Goal: Information Seeking & Learning: Learn about a topic

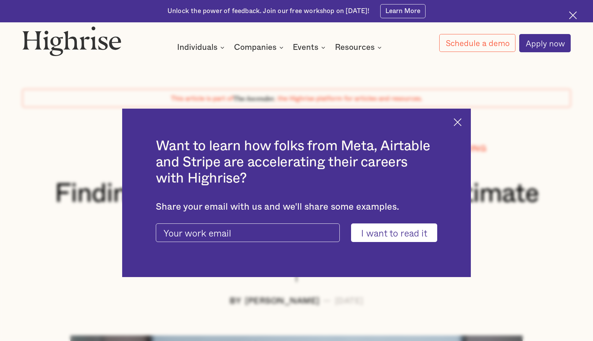
click at [461, 122] on img at bounding box center [458, 122] width 8 height 8
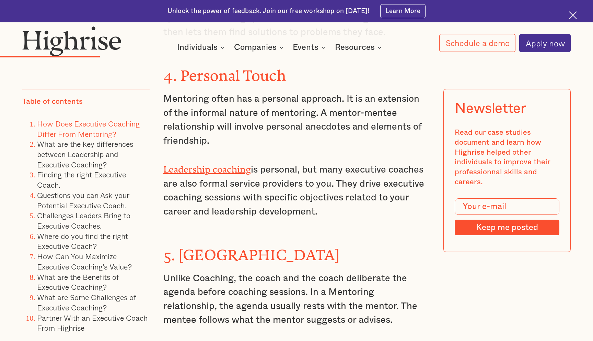
scroll to position [2416, 0]
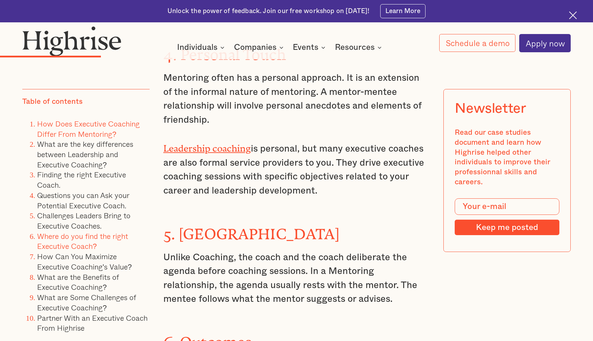
click at [73, 244] on link "Where do you find the right Executive Coach?" at bounding box center [82, 241] width 91 height 22
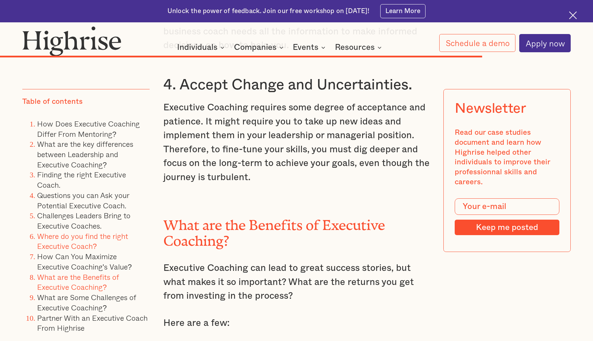
scroll to position [8714, 0]
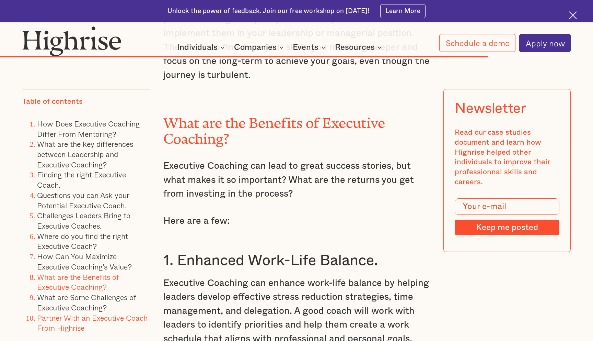
click at [61, 327] on link "Partner With an Executive Coach From Highrise" at bounding box center [93, 322] width 113 height 22
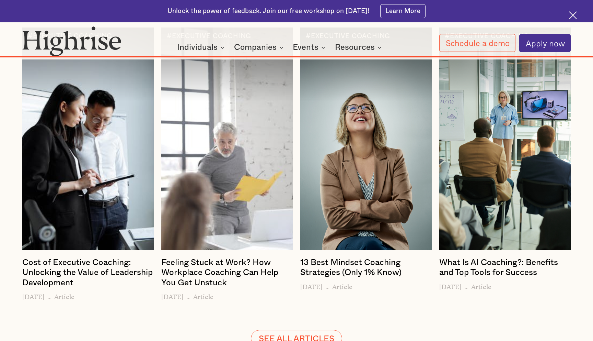
scroll to position [11103, 0]
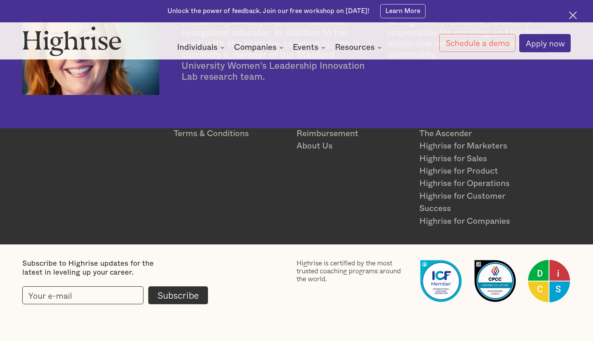
scroll to position [1980, 0]
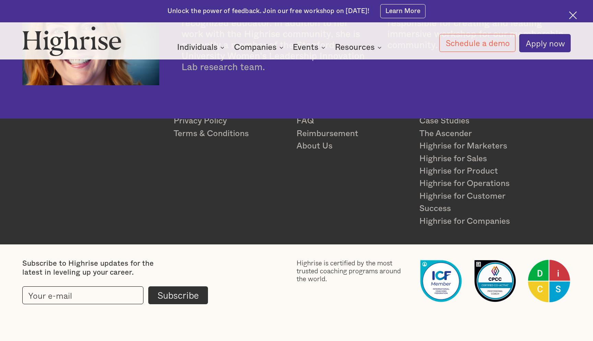
click at [493, 275] on img at bounding box center [495, 280] width 43 height 43
click at [447, 280] on img at bounding box center [440, 280] width 43 height 43
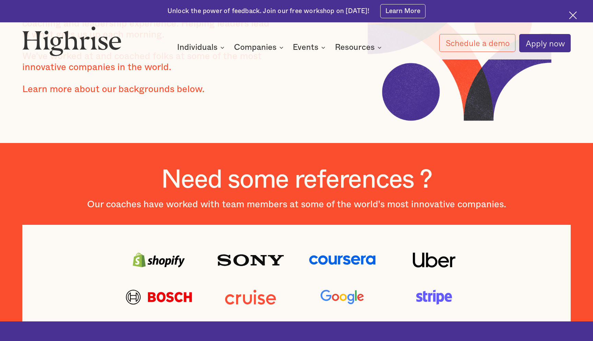
scroll to position [0, 0]
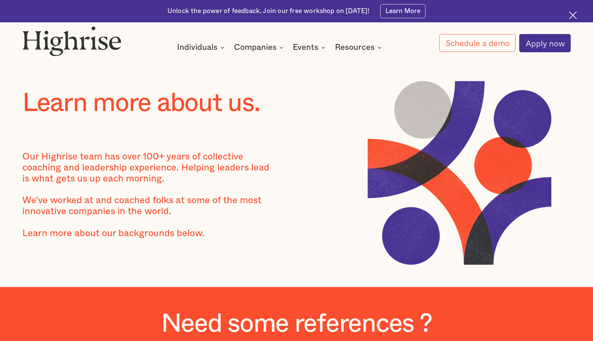
click at [50, 46] on img at bounding box center [71, 41] width 99 height 30
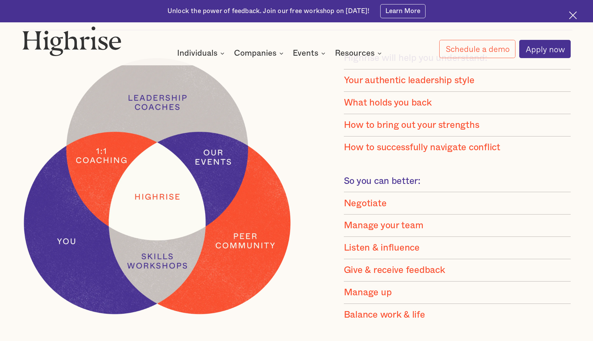
scroll to position [686, 0]
